Goal: Task Accomplishment & Management: Manage account settings

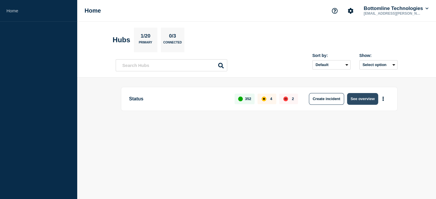
click at [367, 99] on button "See overview" at bounding box center [362, 99] width 31 height 12
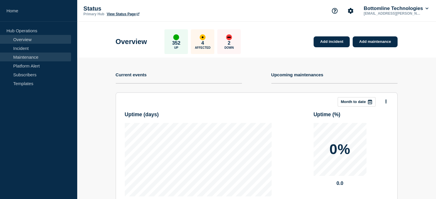
click at [27, 56] on link "Maintenance" at bounding box center [35, 57] width 71 height 9
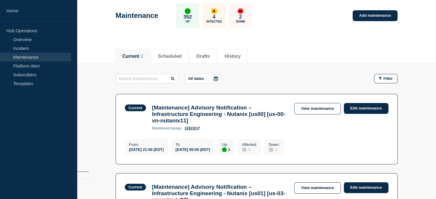
scroll to position [28, 0]
click at [361, 108] on link "Edit maintenance" at bounding box center [366, 108] width 45 height 11
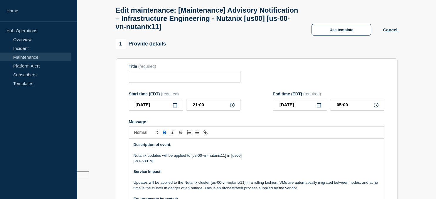
type input "[Maintenance] Advisory Notification – Infrastructure Engineering - Nutanix [us0…"
type input "[DATE]"
type input "21:00"
type input "05:00"
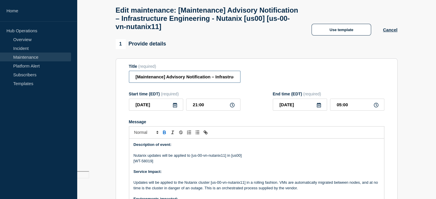
click at [136, 81] on input "[Maintenance] Advisory Notification – Infrastructure Engineering - Nutanix [us0…" at bounding box center [185, 77] width 112 height 12
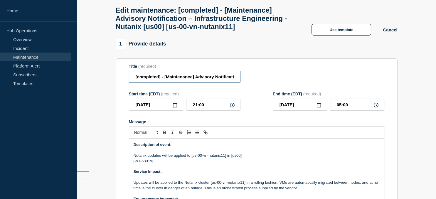
type input "[completed] - [Maintenance] Advisory Notification – Infrastructure Engineering …"
drag, startPoint x: 350, startPoint y: 120, endPoint x: 321, endPoint y: 116, distance: 29.6
click at [330, 111] on input "05:00" at bounding box center [357, 105] width 54 height 12
drag, startPoint x: 348, startPoint y: 118, endPoint x: 325, endPoint y: 118, distance: 23.2
click at [330, 111] on input "12:00" at bounding box center [357, 105] width 54 height 12
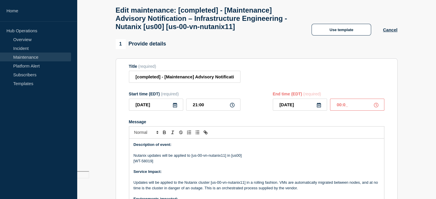
type input "00:01"
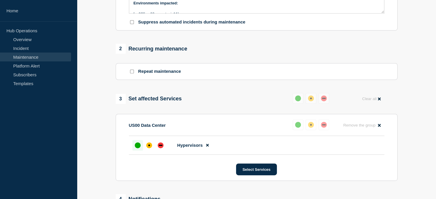
scroll to position [224, 0]
click at [249, 175] on button "Select Services" at bounding box center [256, 169] width 41 height 12
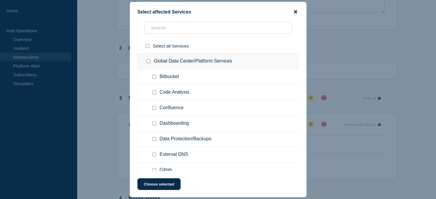
click at [295, 10] on icon "close button" at bounding box center [295, 11] width 3 height 5
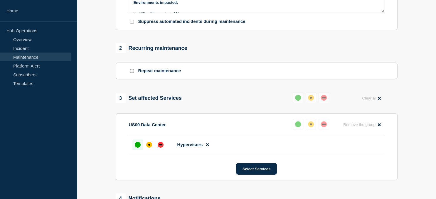
scroll to position [346, 0]
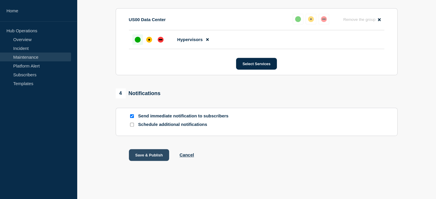
click at [146, 153] on button "Save & Publish" at bounding box center [149, 155] width 41 height 12
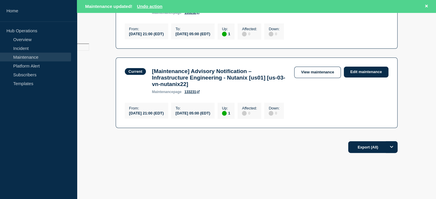
scroll to position [161, 0]
